Goal: Task Accomplishment & Management: Use online tool/utility

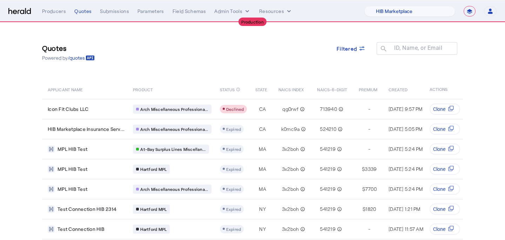
select select "pfm_a9p2_hib_marketplace"
select select "**********"
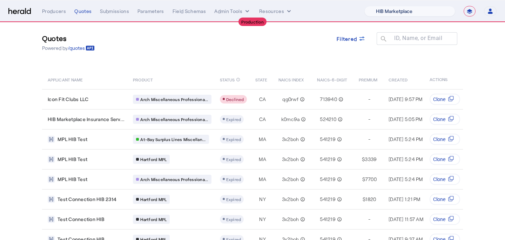
click at [432, 8] on select "1Fort Affinity Risk Arlington [PERSON_NAME] BindHQ Bunker CRC Campus Coverage C…" at bounding box center [409, 11] width 91 height 11
select select "pfm_r9a7_zywave"
click at [364, 6] on select "1Fort Affinity Risk Arlington [PERSON_NAME] BindHQ Bunker CRC Campus Coverage C…" at bounding box center [409, 11] width 91 height 11
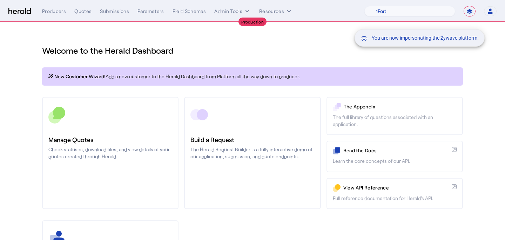
click at [104, 119] on div "You are now impersonating the Zywave platform." at bounding box center [252, 120] width 505 height 240
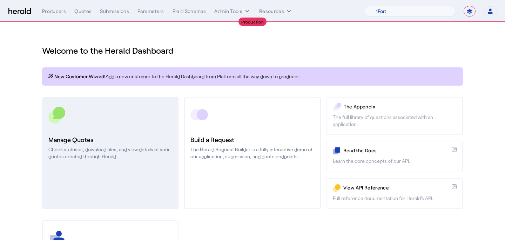
click at [94, 128] on link "Manage Quotes Check statuses, download files, and view details of your quotes c…" at bounding box center [110, 153] width 136 height 112
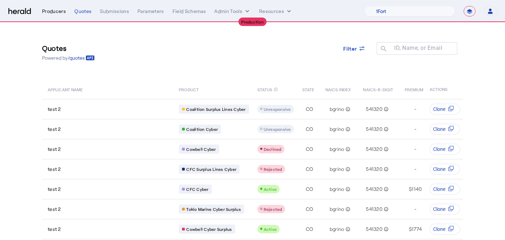
click at [55, 9] on div "Producers" at bounding box center [54, 11] width 24 height 7
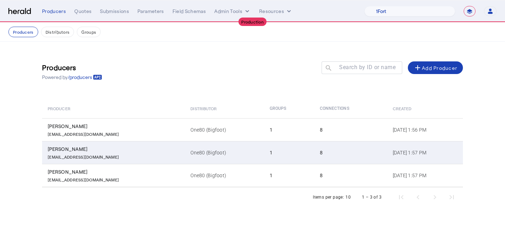
click at [264, 152] on td "1" at bounding box center [289, 152] width 50 height 23
